Goal: Transaction & Acquisition: Book appointment/travel/reservation

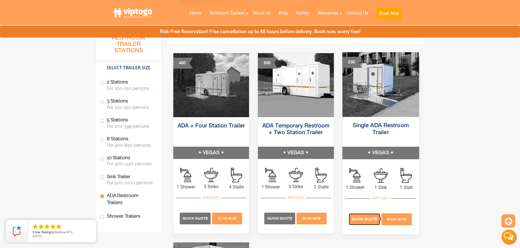
click at [369, 219] on span "Quick Quote" at bounding box center [365, 219] width 26 height 4
click at [361, 221] on p "Quick Quote" at bounding box center [364, 219] width 31 height 12
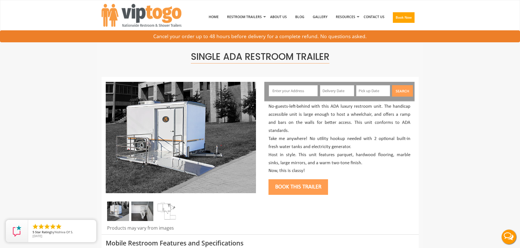
drag, startPoint x: 474, startPoint y: 53, endPoint x: 305, endPoint y: 73, distance: 170.5
click at [286, 88] on input "text" at bounding box center [293, 90] width 49 height 11
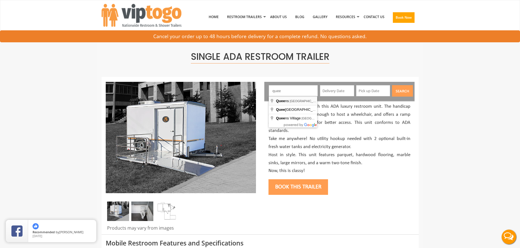
type input "[GEOGRAPHIC_DATA], [GEOGRAPHIC_DATA], [GEOGRAPHIC_DATA]"
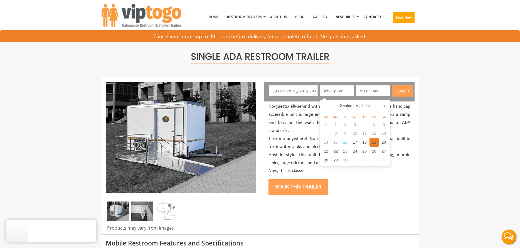
click at [375, 143] on div "19" at bounding box center [374, 142] width 10 height 9
type input "[DATE]"
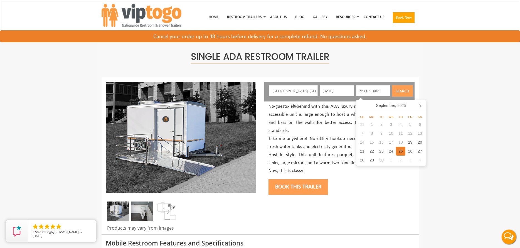
click at [402, 150] on div "25" at bounding box center [401, 151] width 10 height 9
type input "[DATE]"
click at [409, 89] on button "Search" at bounding box center [402, 90] width 21 height 11
